Goal: Transaction & Acquisition: Purchase product/service

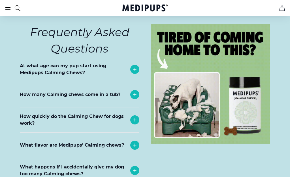
scroll to position [2481, 0]
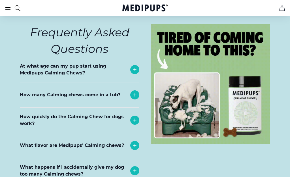
click at [135, 68] on icon at bounding box center [134, 69] width 3 height 3
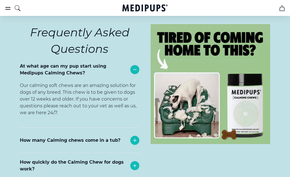
click at [134, 66] on icon at bounding box center [135, 69] width 7 height 7
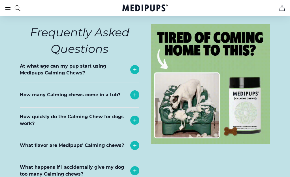
click at [135, 91] on icon at bounding box center [135, 94] width 7 height 7
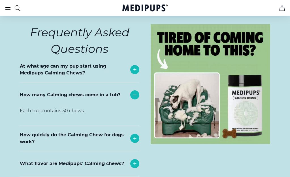
click at [135, 91] on icon at bounding box center [135, 94] width 7 height 7
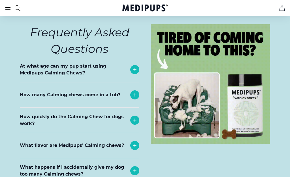
click at [136, 116] on icon at bounding box center [135, 119] width 7 height 7
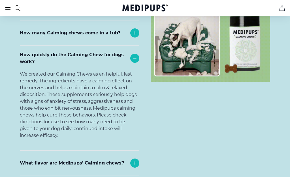
scroll to position [2532, 0]
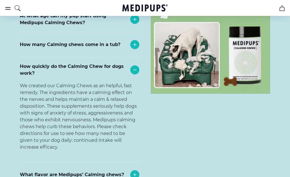
click at [136, 66] on icon at bounding box center [135, 69] width 7 height 7
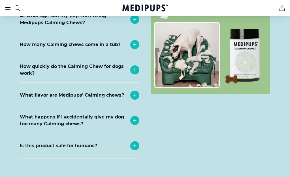
click at [133, 92] on icon at bounding box center [135, 95] width 7 height 7
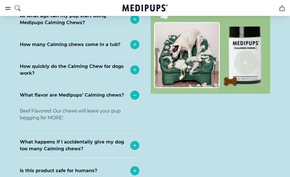
click at [137, 92] on icon at bounding box center [135, 95] width 7 height 7
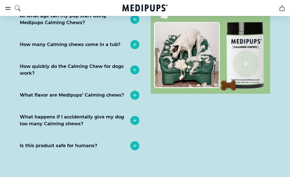
click at [135, 119] on icon at bounding box center [134, 120] width 3 height 3
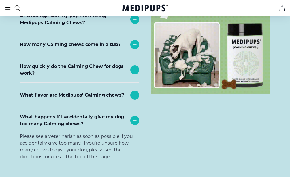
click at [134, 117] on icon at bounding box center [135, 120] width 7 height 7
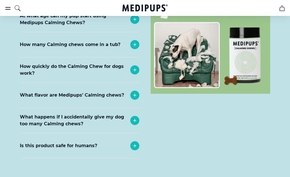
click at [137, 142] on icon at bounding box center [135, 145] width 7 height 7
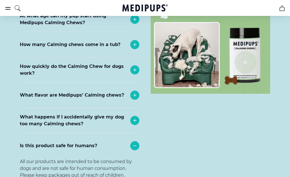
click at [137, 142] on icon at bounding box center [135, 145] width 7 height 7
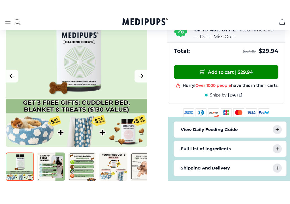
scroll to position [273, 0]
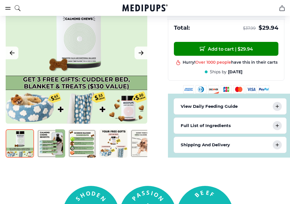
click at [275, 110] on icon at bounding box center [277, 106] width 7 height 7
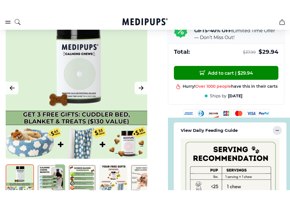
scroll to position [277, 0]
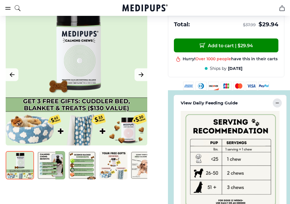
click at [279, 107] on icon at bounding box center [277, 103] width 7 height 7
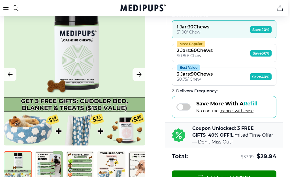
scroll to position [145, 2]
click at [209, 58] on div "$ 0.80 / Chew" at bounding box center [195, 55] width 36 height 5
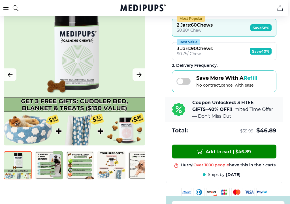
scroll to position [171, 2]
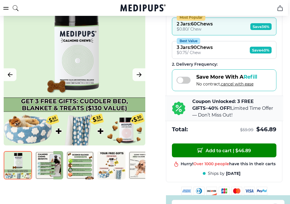
click at [186, 55] on div "$ 0.75 / Chew" at bounding box center [195, 52] width 36 height 5
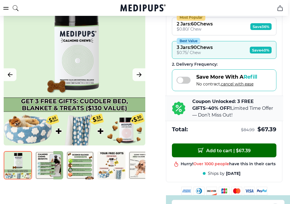
click at [222, 154] on span "Add to cart | $ 67.39" at bounding box center [224, 151] width 53 height 6
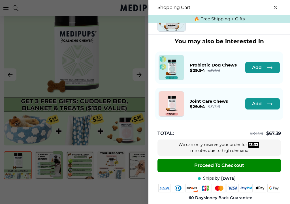
scroll to position [143, 0]
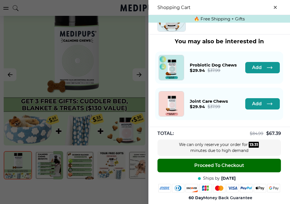
click at [235, 166] on span "Proceed To Checkout" at bounding box center [219, 166] width 50 height 6
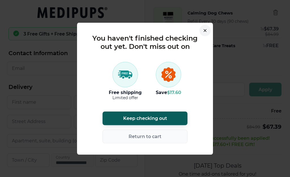
scroll to position [15, 0]
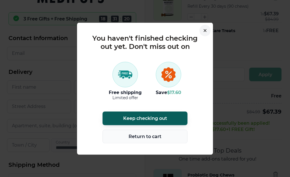
click at [135, 139] on span "Return to cart" at bounding box center [145, 136] width 33 height 6
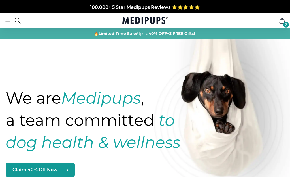
click at [284, 24] on div "2" at bounding box center [286, 25] width 6 height 6
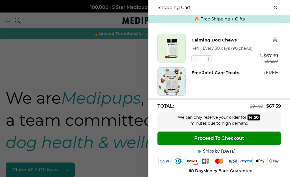
scroll to position [94, 0]
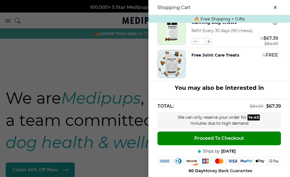
click at [172, 69] on img "button" at bounding box center [172, 64] width 28 height 28
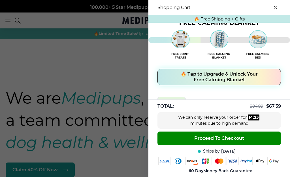
scroll to position [14, 0]
click at [207, 78] on span "🔥 Tap to Upgrade & Unlock Your Free Calming Blanket" at bounding box center [219, 76] width 77 height 11
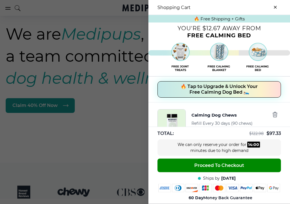
scroll to position [64, 0]
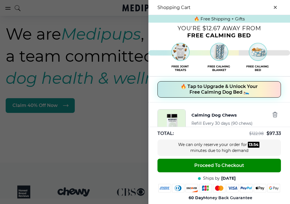
click at [273, 10] on button "close-cart" at bounding box center [275, 7] width 11 height 11
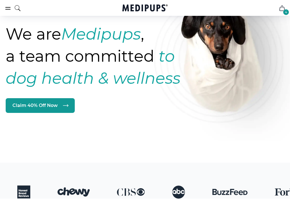
click at [288, 14] on div "4" at bounding box center [286, 12] width 6 height 6
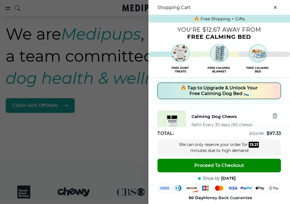
scroll to position [0, 0]
click at [221, 58] on img at bounding box center [220, 56] width 128 height 29
click at [276, 4] on button "close-cart" at bounding box center [275, 7] width 11 height 11
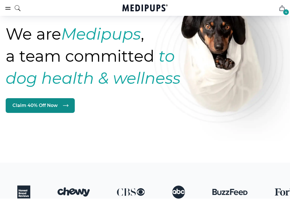
click at [53, 108] on link "Claim 40% Off Now" at bounding box center [40, 105] width 69 height 15
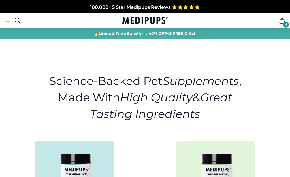
click at [0, 0] on span "3 FREE Gifts!" at bounding box center [0, 0] width 0 height 0
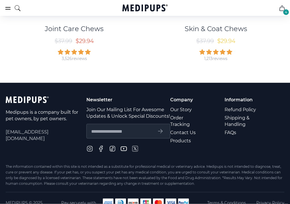
scroll to position [349, 0]
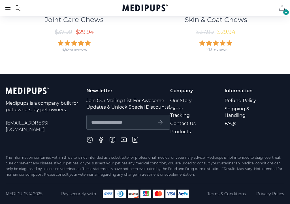
click at [132, 122] on input "text" at bounding box center [122, 122] width 62 height 7
type input "**********"
click at [157, 124] on icon "submit" at bounding box center [160, 122] width 7 height 7
click at [285, 12] on div "4" at bounding box center [286, 12] width 6 height 6
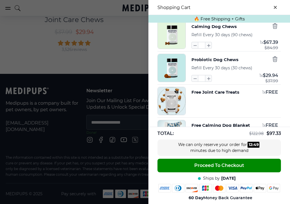
scroll to position [90, 0]
click at [274, 62] on icon "button" at bounding box center [275, 59] width 4 height 5
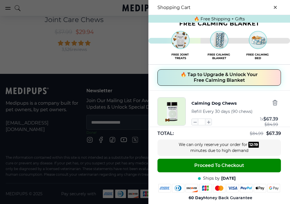
scroll to position [11, 0]
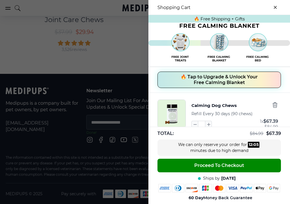
click at [273, 7] on button "close-cart" at bounding box center [275, 7] width 11 height 11
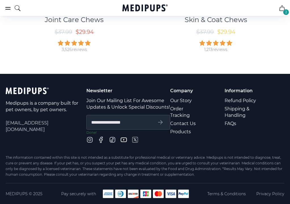
click at [145, 127] on form "**********" at bounding box center [128, 122] width 84 height 15
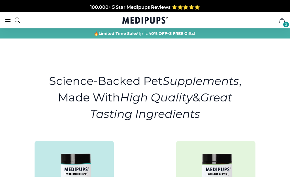
scroll to position [0, 0]
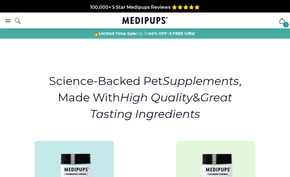
click at [288, 26] on div "2" at bounding box center [286, 25] width 6 height 6
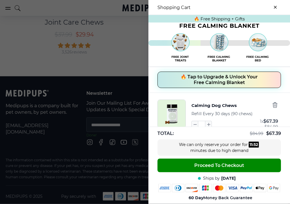
scroll to position [349, 0]
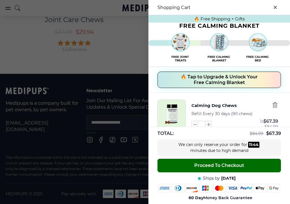
click at [210, 164] on span "Proceed To Checkout" at bounding box center [219, 166] width 50 height 6
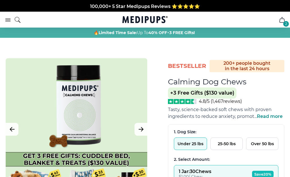
scroll to position [1, 0]
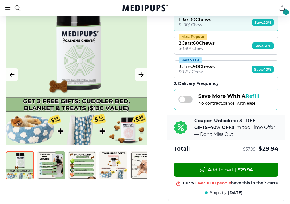
scroll to position [152, 0]
click at [24, 173] on img at bounding box center [20, 165] width 28 height 28
click at [56, 170] on img at bounding box center [51, 165] width 28 height 28
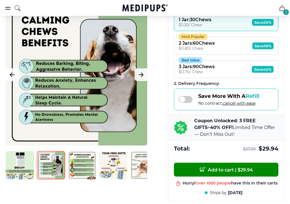
click at [85, 168] on img at bounding box center [82, 165] width 28 height 28
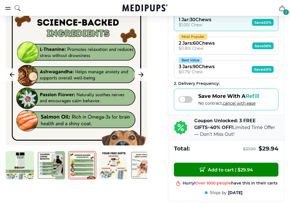
click at [113, 168] on img at bounding box center [113, 165] width 28 height 28
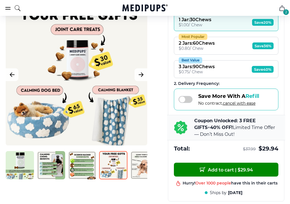
click at [142, 166] on img at bounding box center [144, 165] width 28 height 28
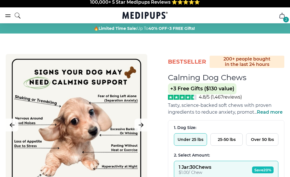
scroll to position [0, 0]
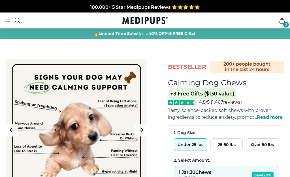
click at [10, 22] on icon "burger-menu" at bounding box center [8, 21] width 5 height 2
click at [8, 20] on icon "burger-menu" at bounding box center [8, 21] width 5 height 2
click at [11, 22] on icon "burger-menu" at bounding box center [8, 20] width 7 height 7
click at [7, 20] on icon "burger-menu" at bounding box center [8, 21] width 5 height 2
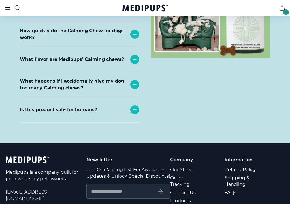
scroll to position [2619, 0]
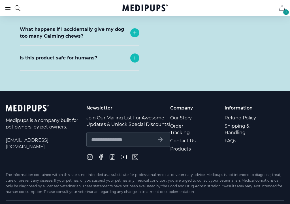
click at [118, 136] on input "text" at bounding box center [122, 139] width 62 height 7
click at [91, 136] on input "text" at bounding box center [122, 139] width 62 height 7
type input "**********"
click at [158, 136] on icon "submit" at bounding box center [160, 139] width 7 height 7
click at [181, 137] on link "Contact Us" at bounding box center [187, 141] width 34 height 8
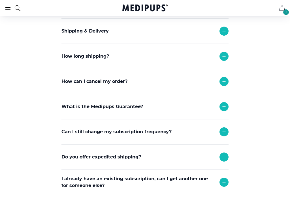
scroll to position [144, 0]
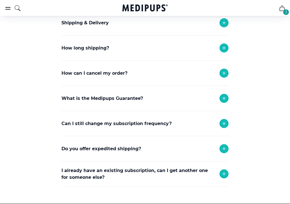
click at [162, 126] on p "Can I still change my subscription frequency?" at bounding box center [117, 123] width 110 height 7
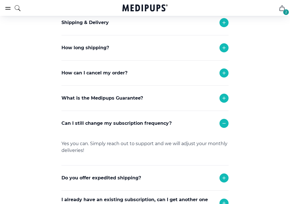
click at [224, 124] on icon at bounding box center [224, 124] width 3 height 0
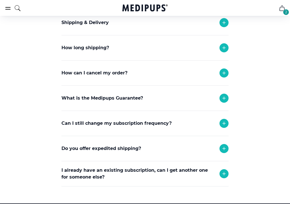
click at [224, 151] on icon at bounding box center [224, 148] width 7 height 7
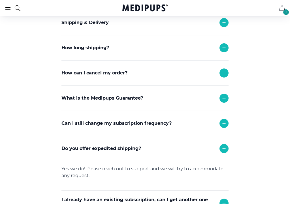
click at [223, 149] on icon at bounding box center [224, 148] width 7 height 7
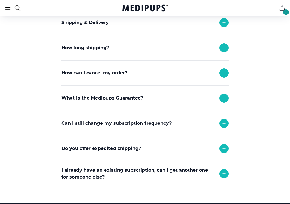
click at [225, 175] on icon at bounding box center [224, 174] width 7 height 7
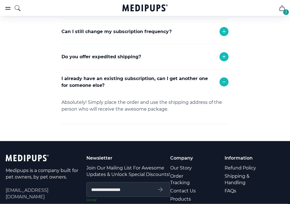
scroll to position [237, 0]
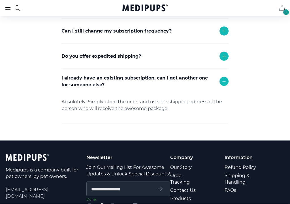
click at [224, 83] on icon at bounding box center [224, 81] width 7 height 7
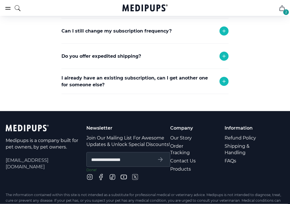
scroll to position [237, 0]
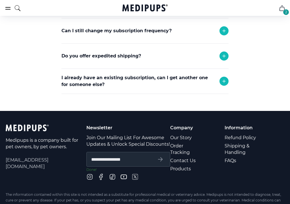
click at [11, 11] on icon "burger-menu" at bounding box center [8, 8] width 7 height 7
click at [10, 5] on icon "burger-menu" at bounding box center [8, 8] width 7 height 7
click at [11, 9] on icon "burger-menu" at bounding box center [8, 8] width 7 height 7
click at [21, 9] on icon "search" at bounding box center [17, 8] width 7 height 14
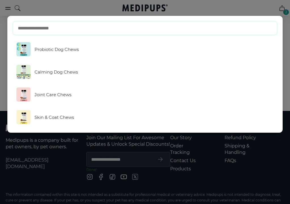
scroll to position [237, 0]
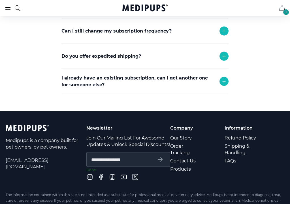
click at [6, 9] on icon "burger-menu" at bounding box center [8, 8] width 7 height 7
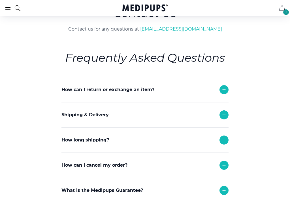
scroll to position [55, 0]
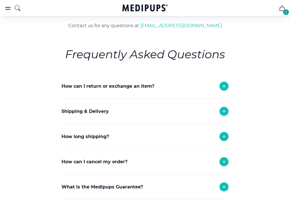
click at [223, 138] on icon at bounding box center [224, 136] width 7 height 7
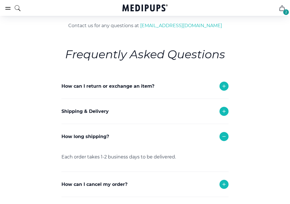
scroll to position [56, 0]
click at [224, 138] on icon at bounding box center [224, 136] width 7 height 7
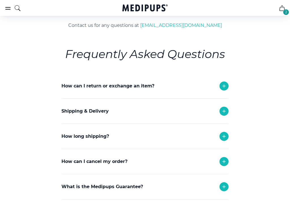
click at [223, 164] on icon at bounding box center [224, 161] width 7 height 7
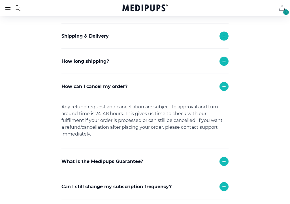
scroll to position [131, 0]
click at [226, 88] on icon at bounding box center [224, 86] width 7 height 7
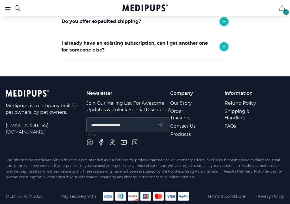
scroll to position [274, 0]
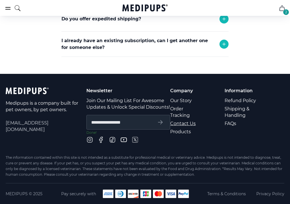
click at [185, 120] on link "Contact Us" at bounding box center [187, 124] width 34 height 8
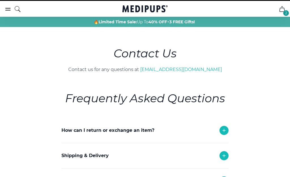
scroll to position [0, 0]
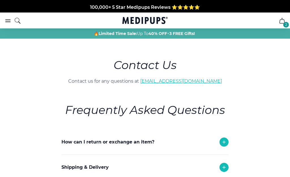
click at [181, 83] on link "[EMAIL_ADDRESS][DOMAIN_NAME]" at bounding box center [181, 80] width 82 height 5
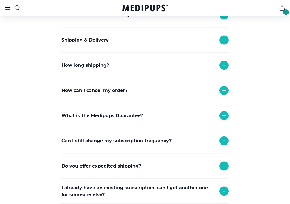
scroll to position [128, 0]
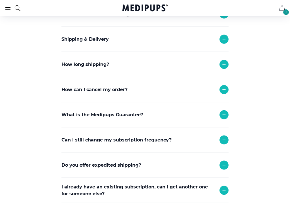
click at [222, 117] on icon at bounding box center [224, 115] width 7 height 7
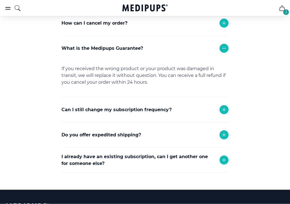
scroll to position [194, 0]
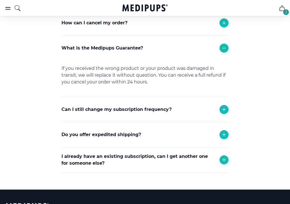
click at [221, 49] on icon at bounding box center [224, 48] width 7 height 7
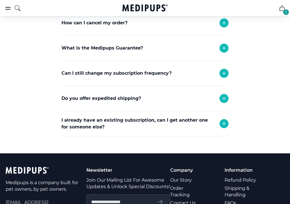
click at [224, 72] on icon at bounding box center [224, 73] width 3 height 3
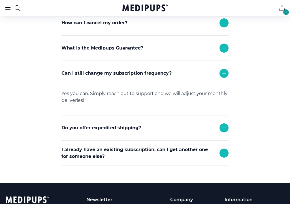
click at [226, 71] on icon at bounding box center [224, 73] width 7 height 7
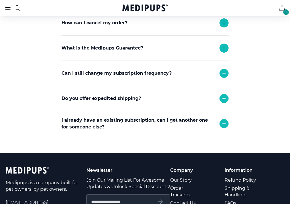
click at [285, 12] on div "2" at bounding box center [286, 12] width 6 height 6
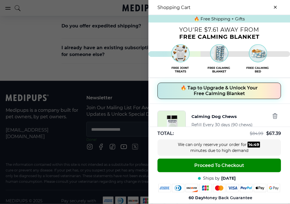
scroll to position [274, 0]
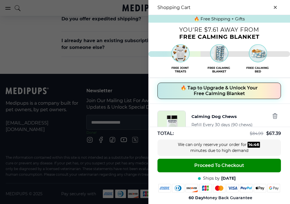
click at [130, 121] on div at bounding box center [145, 102] width 290 height 204
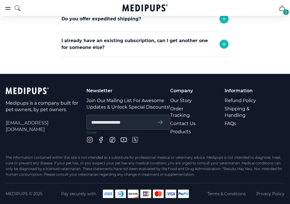
click at [146, 126] on form "**********" at bounding box center [128, 122] width 84 height 15
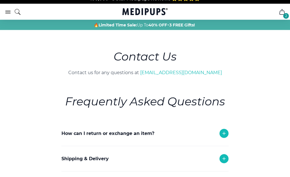
scroll to position [0, 0]
